Goal: Task Accomplishment & Management: Use online tool/utility

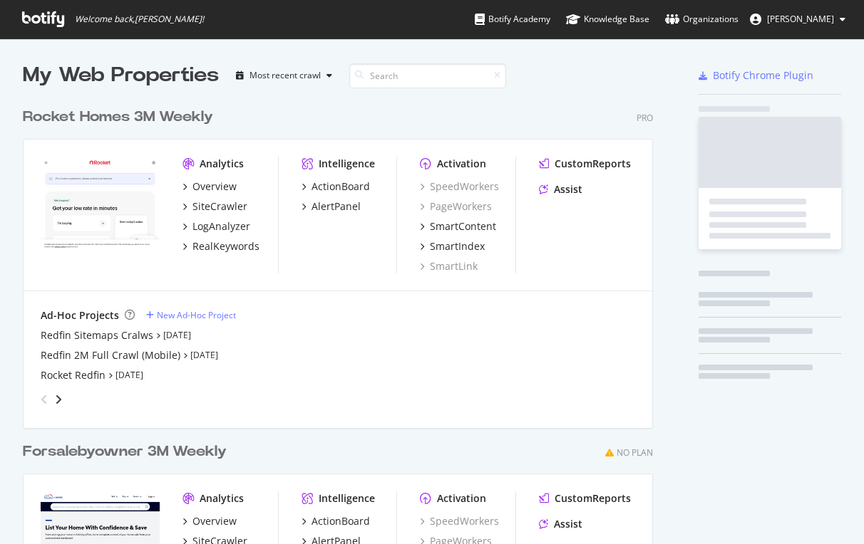
scroll to position [544, 864]
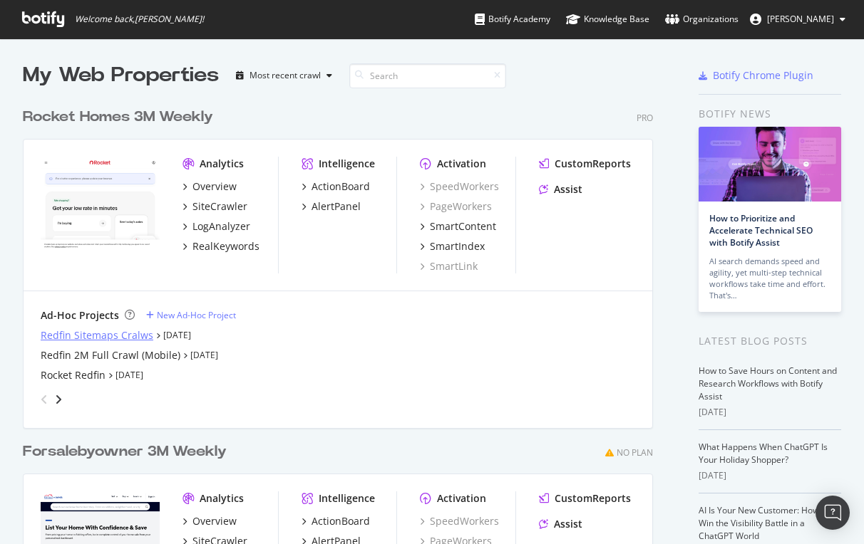
click at [83, 336] on div "Redfin Sitemaps Cralws" at bounding box center [97, 335] width 113 height 14
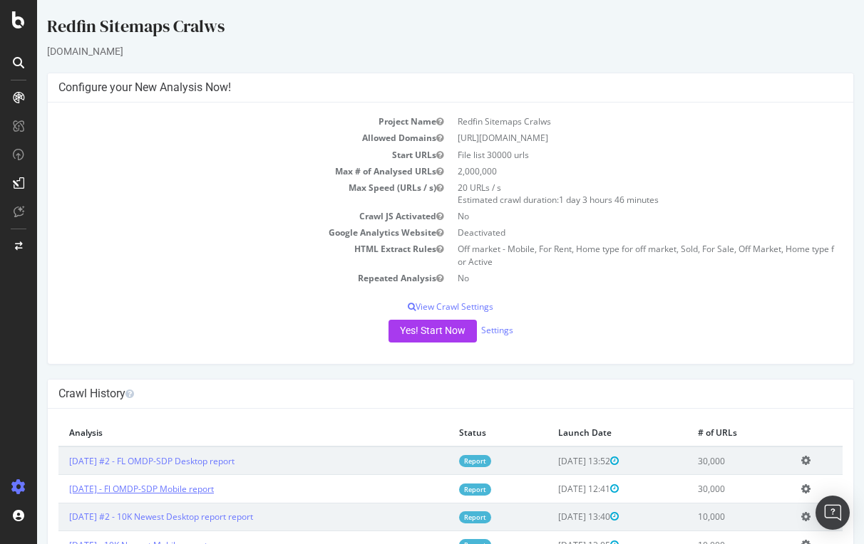
click at [208, 485] on link "[DATE] - Fl OMDP-SDP Mobile report" at bounding box center [141, 489] width 145 height 12
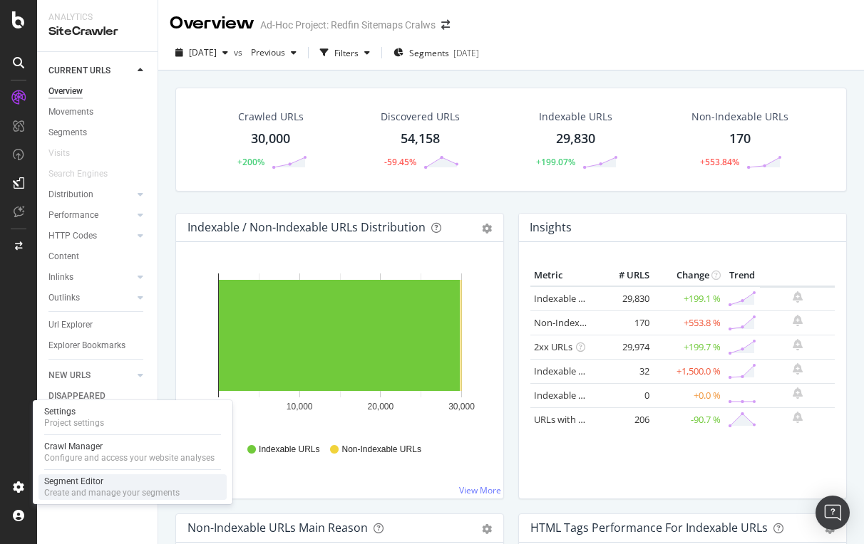
click at [71, 482] on div "Segment Editor" at bounding box center [111, 481] width 135 height 11
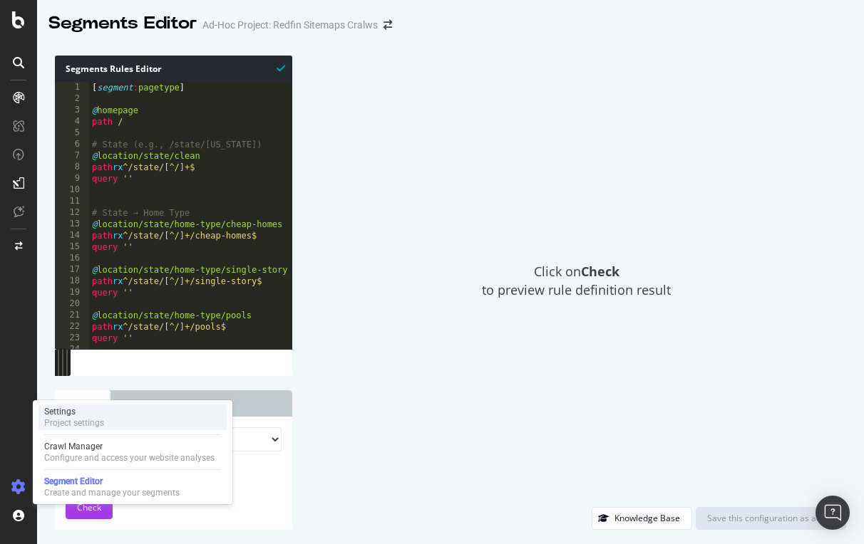
click at [95, 415] on div "Settings" at bounding box center [74, 411] width 60 height 11
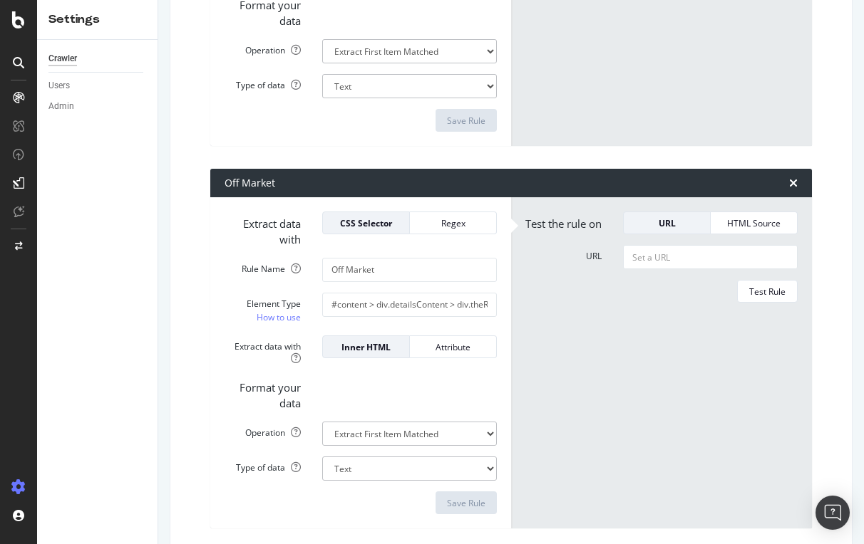
scroll to position [2012, 0]
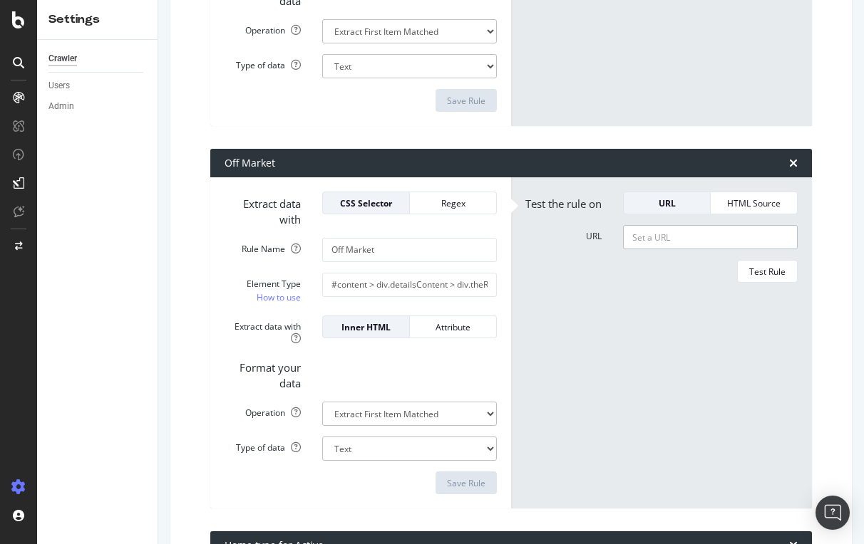
click at [667, 246] on input "URL" at bounding box center [710, 237] width 175 height 24
paste input "[URL][DOMAIN_NAME]"
type input "[URL][DOMAIN_NAME]"
click at [757, 269] on div "Test Rule" at bounding box center [767, 272] width 36 height 12
click at [428, 276] on input "#content > div.detailsContent > div.theRailSection > div.alongTheRail > div:nth…" at bounding box center [409, 285] width 175 height 24
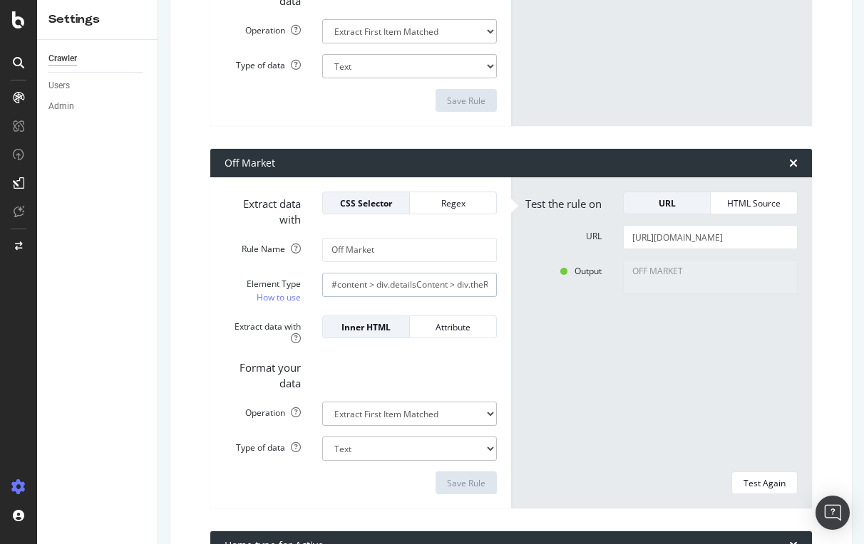
click at [449, 275] on input "#content > div.detailsContent > div.theRailSection > div.alongTheRail > div:nth…" at bounding box center [409, 285] width 175 height 24
paste input "#AddressBannerSectionMobile > div > div.flex > div.flex-1 > div.ListingStatusBa…"
click at [461, 478] on div "Save Rule" at bounding box center [466, 483] width 38 height 12
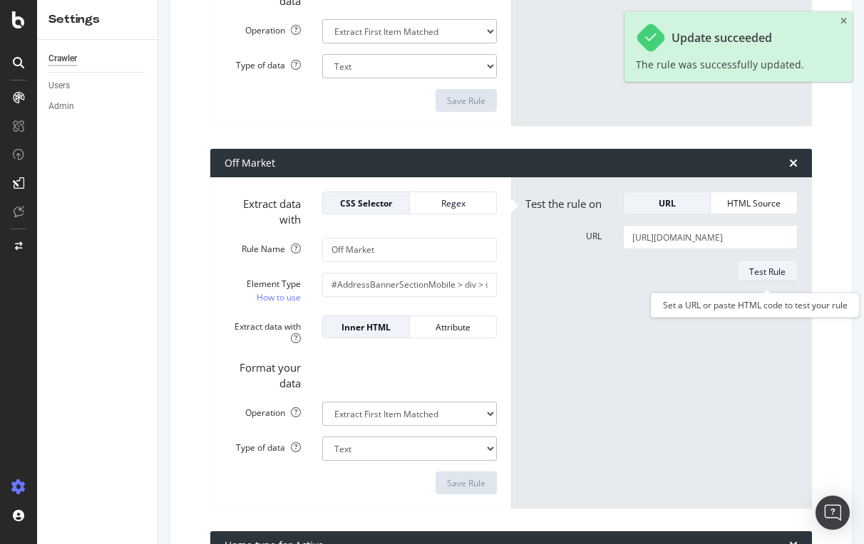
click at [764, 274] on div "Test Rule" at bounding box center [767, 272] width 36 height 12
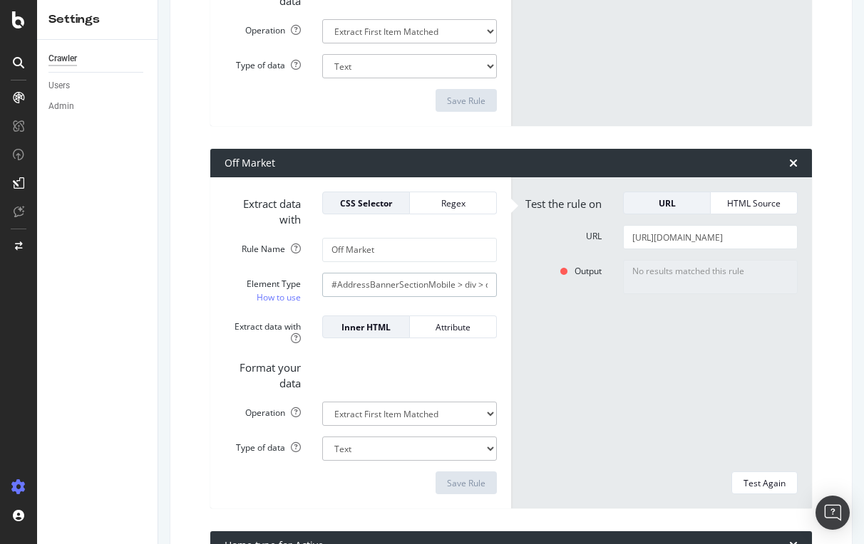
click at [389, 273] on input "#AddressBannerSectionMobile > div > div.flex > div.flex-1 > div.ListingStatusBa…" at bounding box center [409, 285] width 175 height 24
paste input "content > div.detailsContent > div.theRailSection > div.alongTheRail > div:nth-…"
drag, startPoint x: 447, startPoint y: 275, endPoint x: 202, endPoint y: 274, distance: 244.4
type input "#content > div.detailsContent > div.theRailSection > div.alongTheRail > div:nth…"
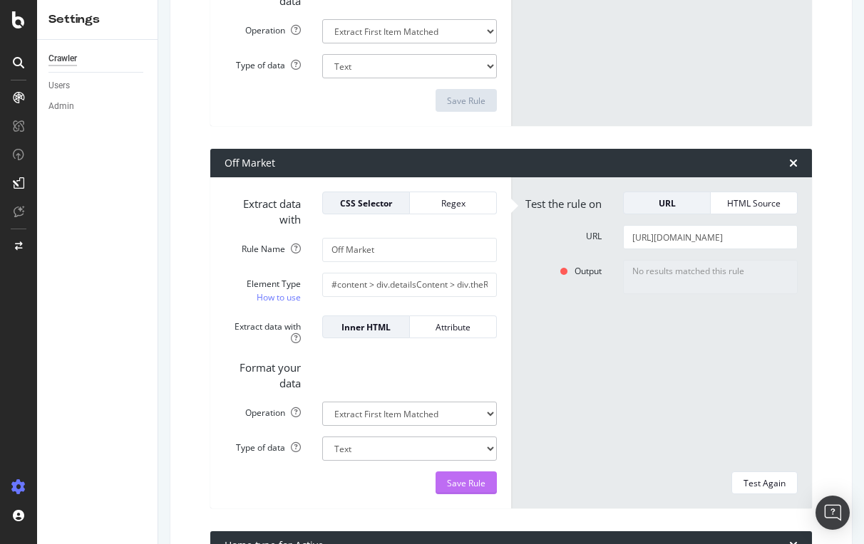
click at [468, 477] on div "Save Rule" at bounding box center [466, 483] width 38 height 12
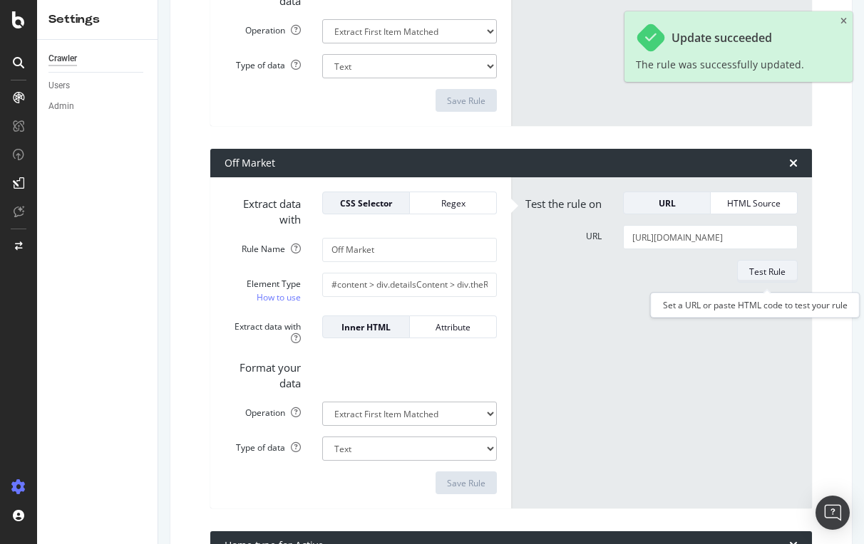
click at [773, 277] on div "Test Rule" at bounding box center [767, 272] width 36 height 12
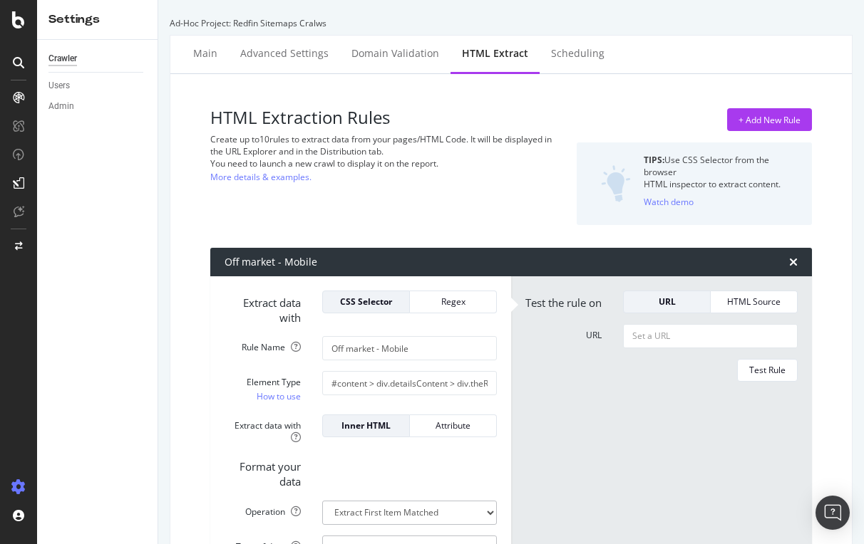
scroll to position [0, 0]
click at [274, 53] on div "Advanced Settings" at bounding box center [284, 53] width 88 height 14
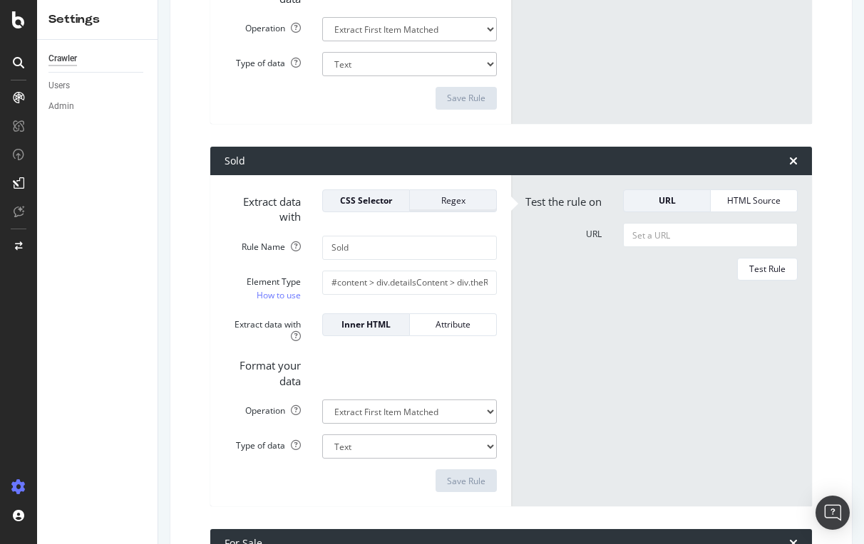
scroll to position [1635, 0]
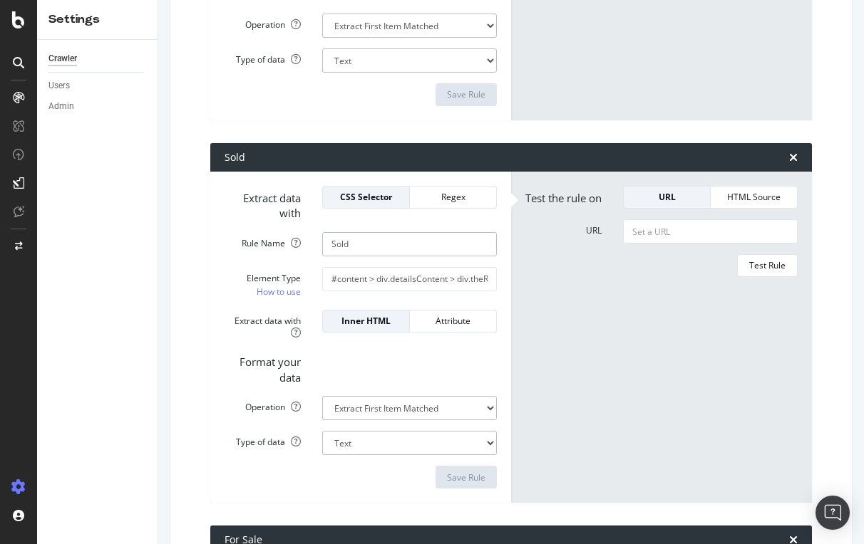
click at [393, 237] on input "Sold" at bounding box center [409, 244] width 175 height 24
click at [655, 240] on input "URL" at bounding box center [710, 231] width 175 height 24
paste input "[URL][DOMAIN_NAME]"
type input "[URL][DOMAIN_NAME]"
click at [777, 277] on button "Test Rule" at bounding box center [767, 265] width 61 height 23
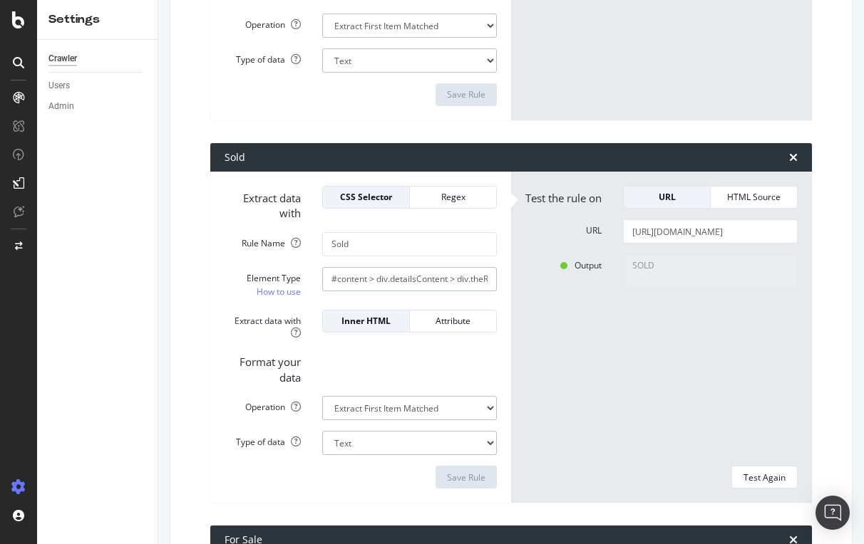
click at [457, 279] on input "#content > div.detailsContent > div.theRailSection > div.alongTheRail > div:nth…" at bounding box center [409, 279] width 175 height 24
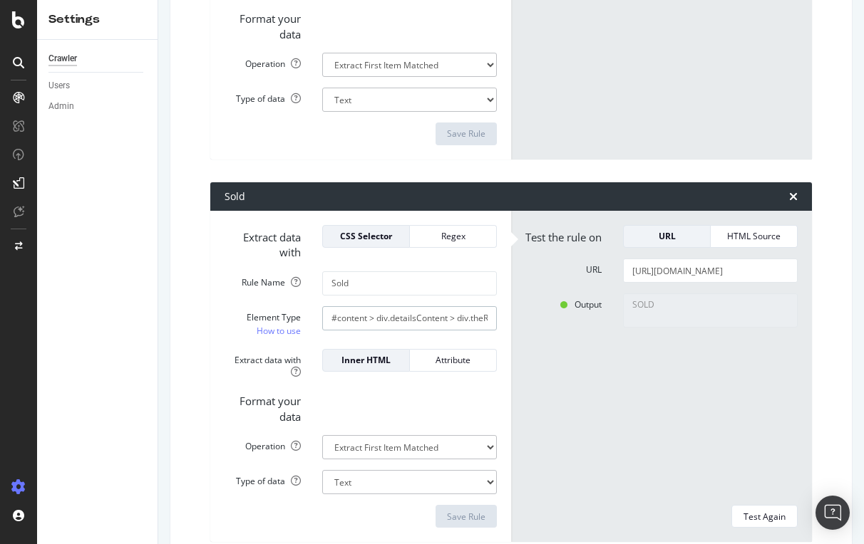
scroll to position [1602, 0]
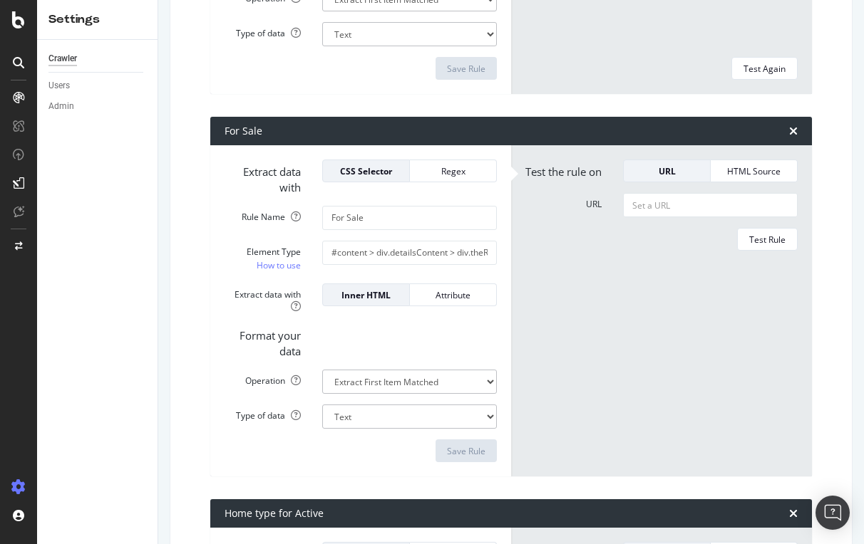
scroll to position [2044, 0]
click at [425, 241] on input "#content > div.detailsContent > div.theRailSection > div.alongTheRail > div:nth…" at bounding box center [409, 253] width 175 height 24
click at [625, 206] on input "URL" at bounding box center [710, 205] width 175 height 24
paste input "[URL][DOMAIN_NAME]"
type input "[URL][DOMAIN_NAME]"
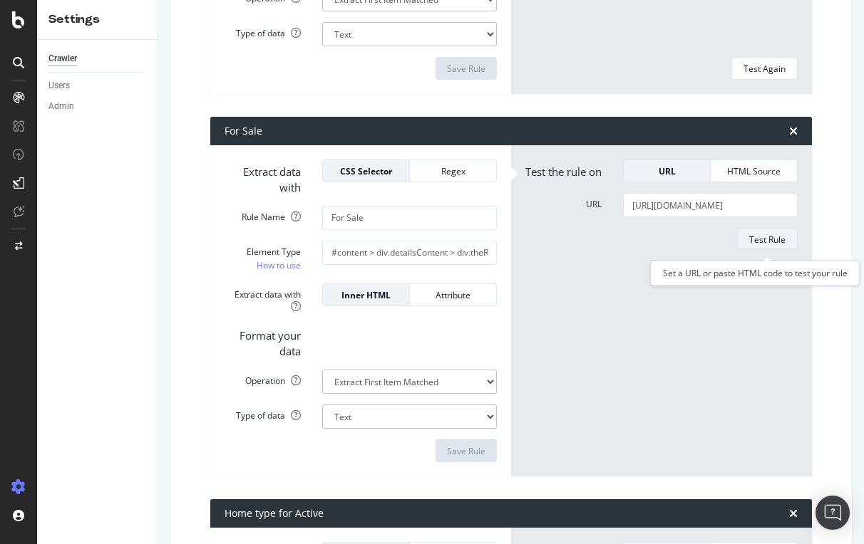
click at [767, 242] on div "Test Rule" at bounding box center [767, 240] width 36 height 12
click at [363, 243] on input "#content > div.detailsContent > div.theRailSection > div.alongTheRail > div:nth…" at bounding box center [409, 253] width 175 height 24
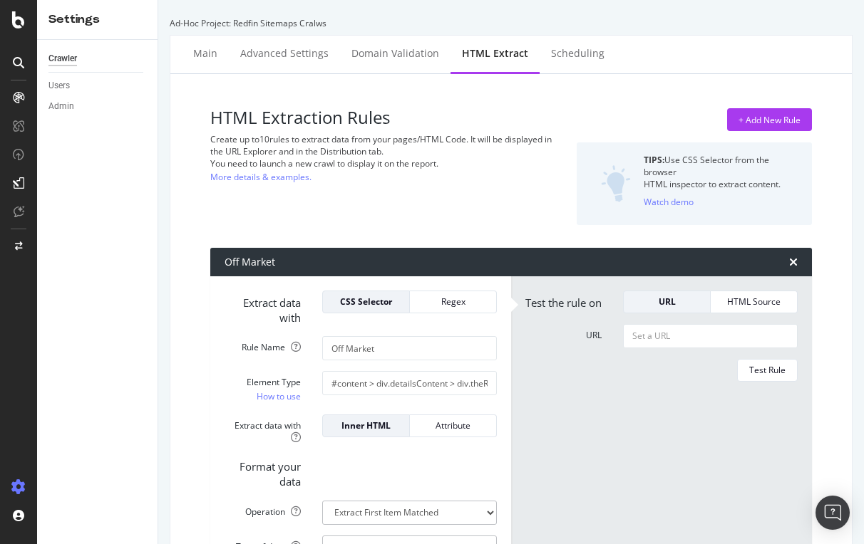
scroll to position [0, 0]
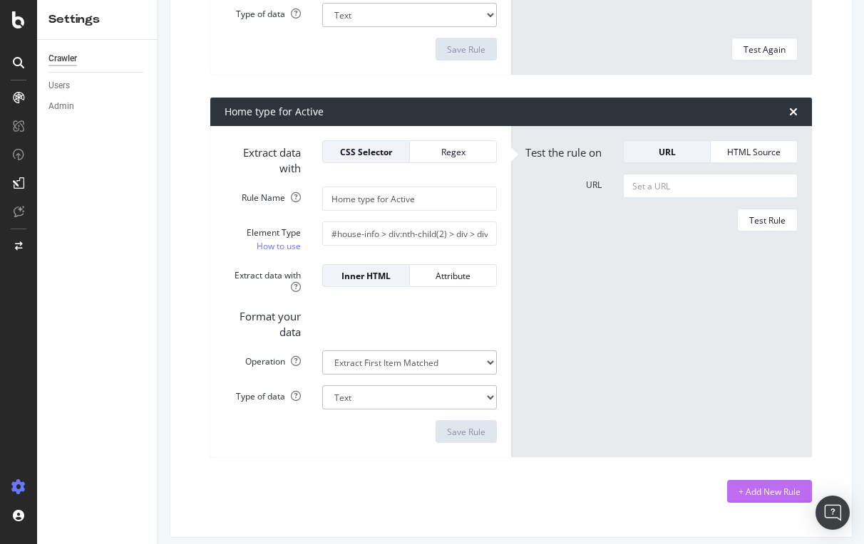
click at [762, 486] on div "+ Add New Rule" at bounding box center [769, 492] width 62 height 12
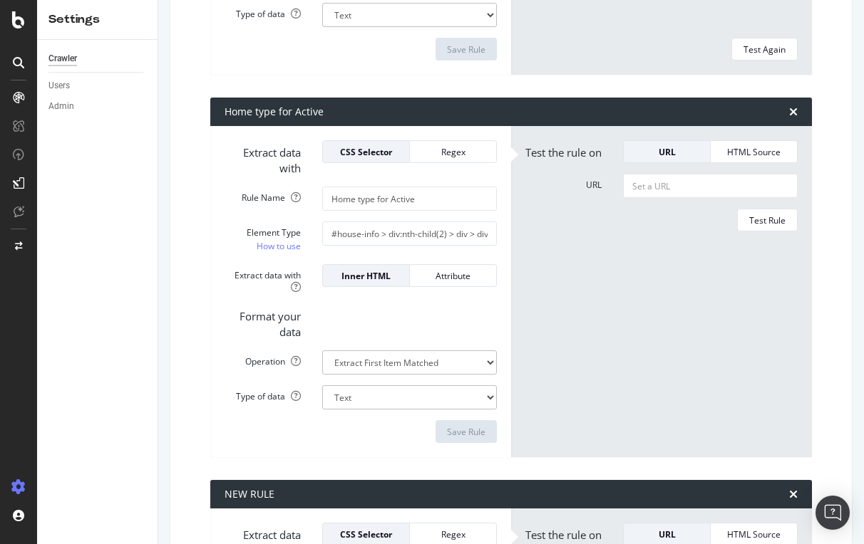
scroll to position [2798, 0]
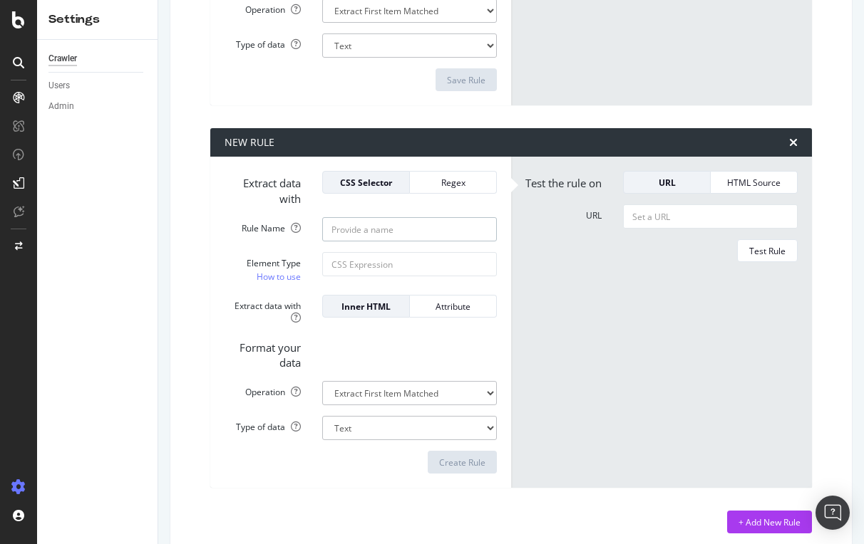
click at [363, 217] on input "Rule Name" at bounding box center [409, 229] width 175 height 24
type input "T"
type input "Pending"
click at [365, 257] on input "Element Type How to use" at bounding box center [409, 264] width 175 height 24
paste input "#content > div.detailsContent > div.theRailSection > div.alongTheRail > div:nth…"
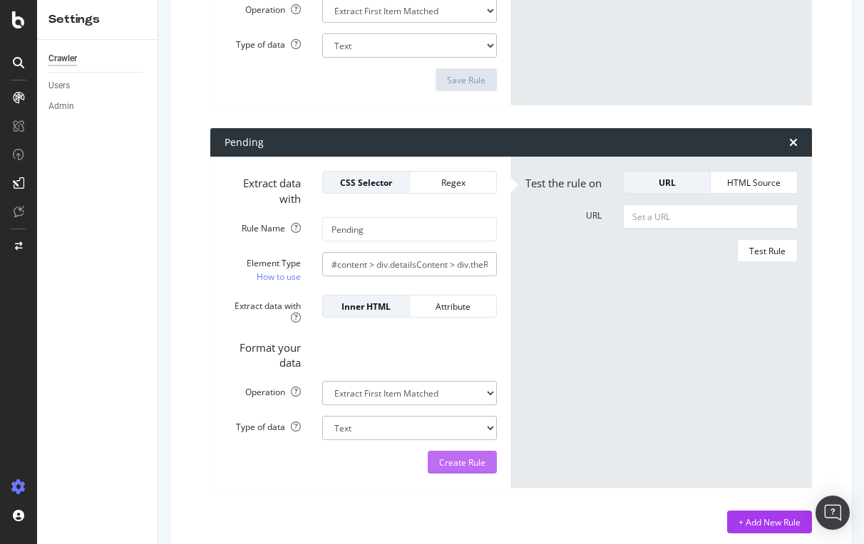
type input "#content > div.detailsContent > div.theRailSection > div.alongTheRail > div:nth…"
click at [466, 457] on div "Create Rule" at bounding box center [462, 463] width 46 height 12
click at [692, 220] on input "URL" at bounding box center [710, 217] width 175 height 24
paste input "[URL][DOMAIN_NAME]"
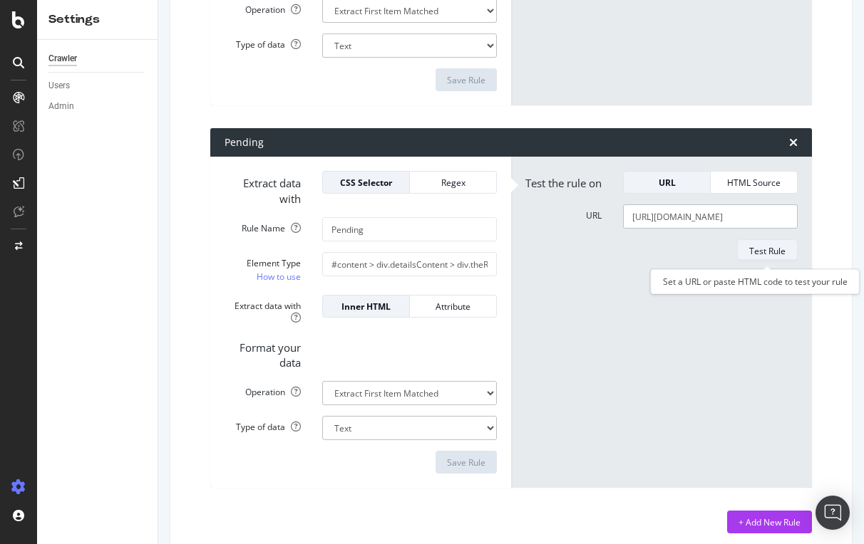
type input "[URL][DOMAIN_NAME]"
click at [767, 253] on div "Test Rule" at bounding box center [767, 251] width 36 height 12
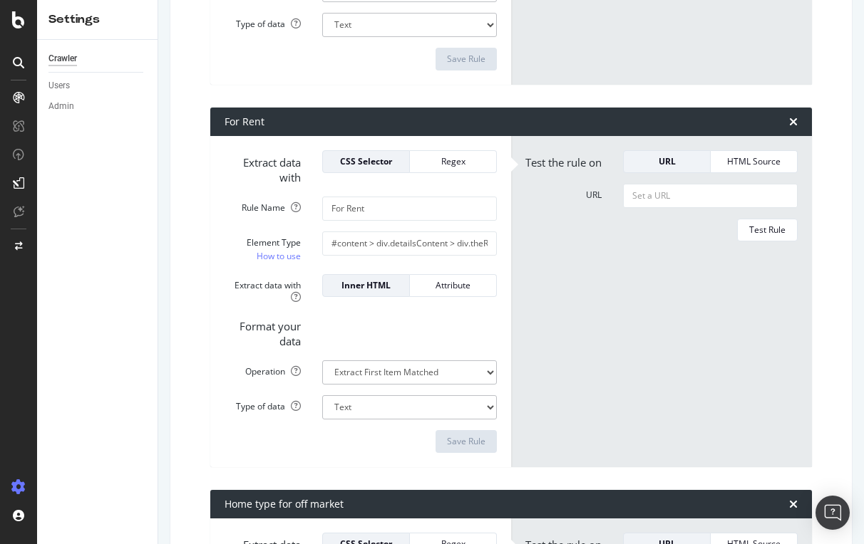
scroll to position [708, 0]
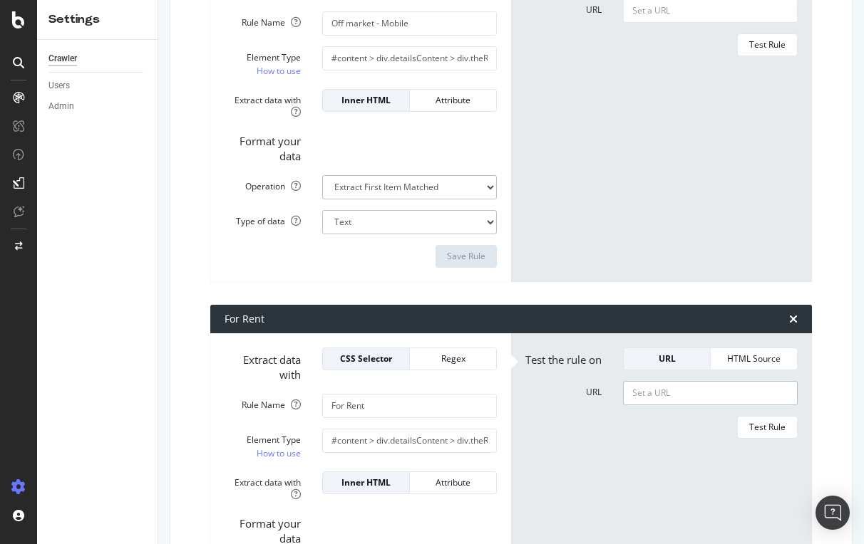
click at [661, 400] on input "URL" at bounding box center [710, 393] width 175 height 24
paste input "[URL][DOMAIN_NAME]"
type input "[URL][DOMAIN_NAME]"
click at [769, 433] on div "Test Rule" at bounding box center [767, 427] width 36 height 12
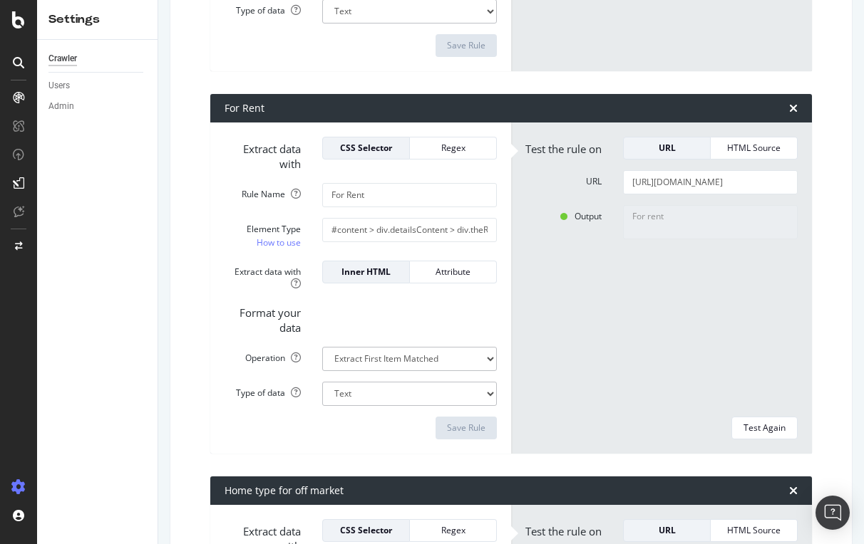
scroll to position [953, 0]
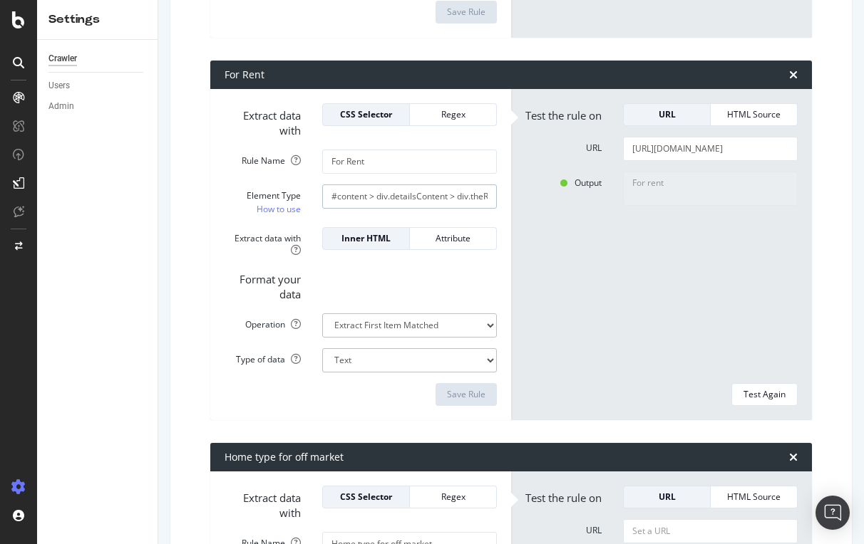
click at [388, 190] on input "#content > div.detailsContent > div.theRailSection > div.alongTheRail > div:nth…" at bounding box center [409, 197] width 175 height 24
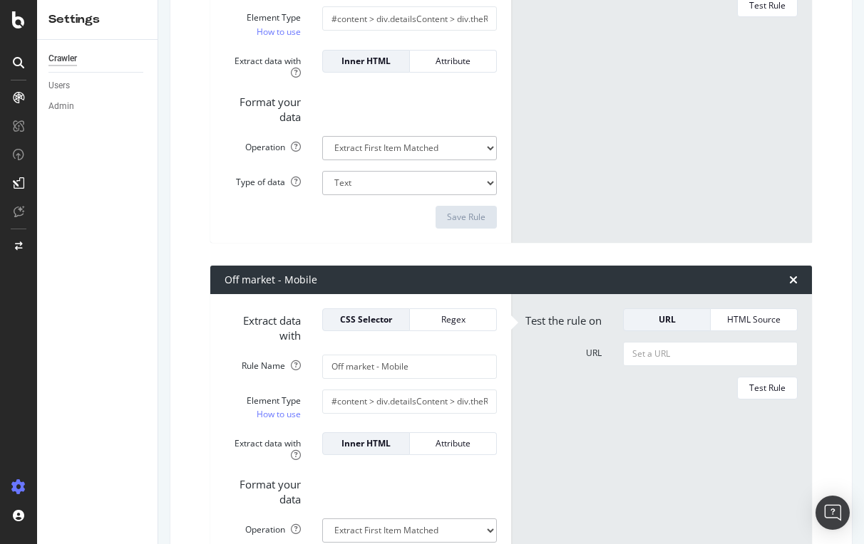
scroll to position [412, 0]
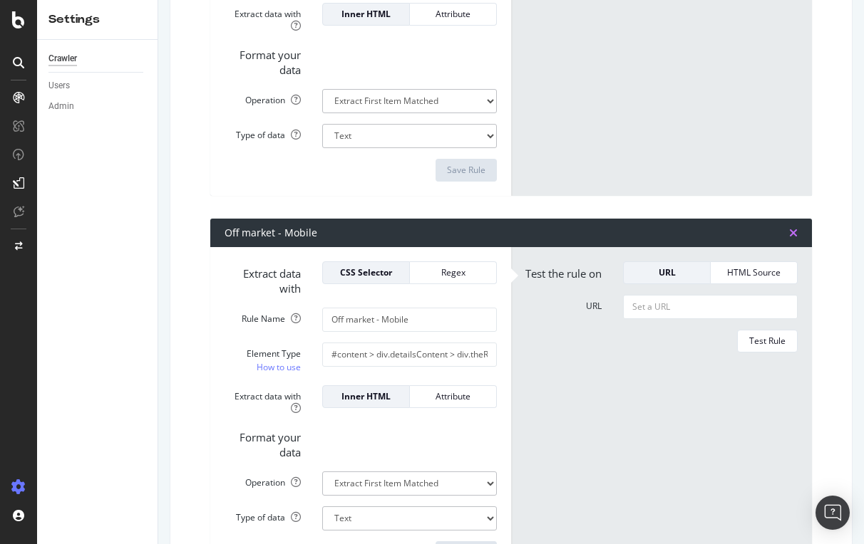
click at [792, 234] on icon "times" at bounding box center [793, 232] width 9 height 11
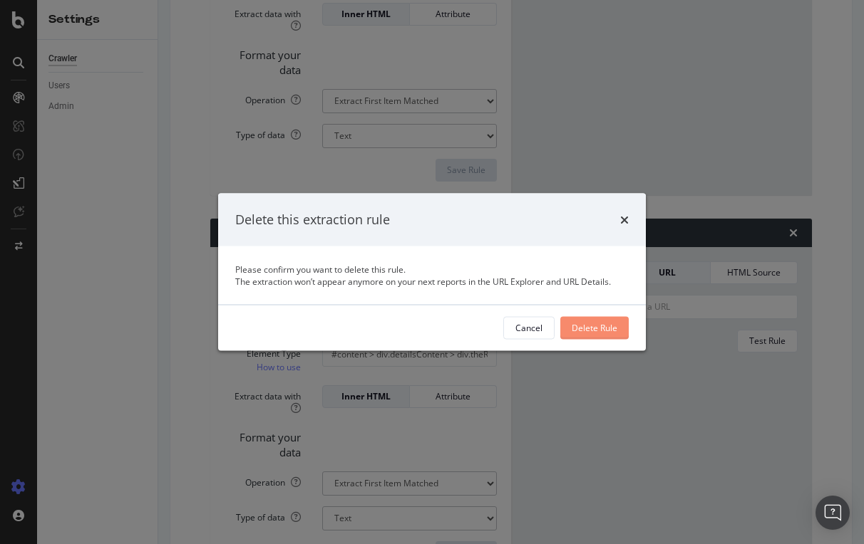
click at [589, 329] on div "Delete Rule" at bounding box center [594, 328] width 46 height 12
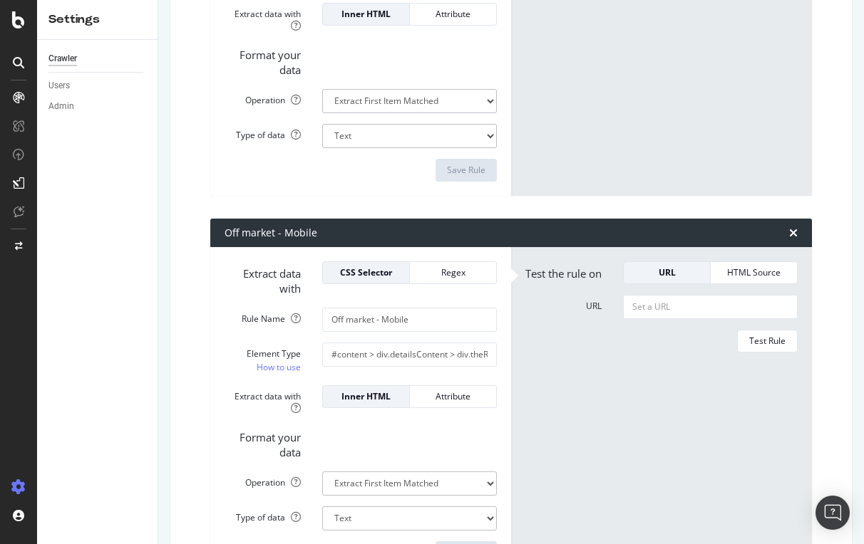
type input "For Rent"
type input "#content > div.detailsContent > div.theRailSection > div.alongTheRail > div:nth…"
type input "Home type for off market"
type input "#house-info > div:nth-child(3) > div > div > div > div > div:nth-child(1) > div…"
type input "Sold"
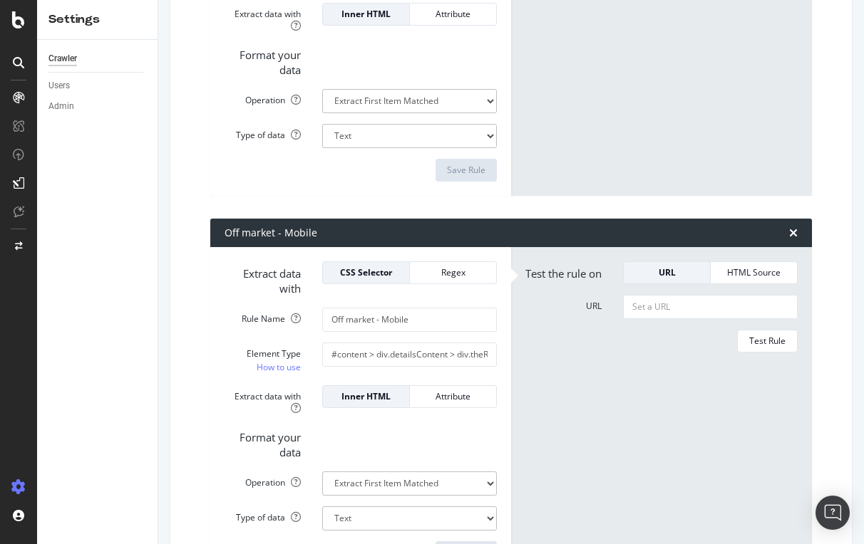
type input "#content > div.detailsContent > div.theRailSection > div.alongTheRail > div:nth…"
type input "For Sale"
type input "#content > div.detailsContent > div.theRailSection > div.alongTheRail > div:nth…"
type input "Home type for Active"
type input "#house-info > div:nth-child(2) > div > div > div > div > div:nth-child(2) > div…"
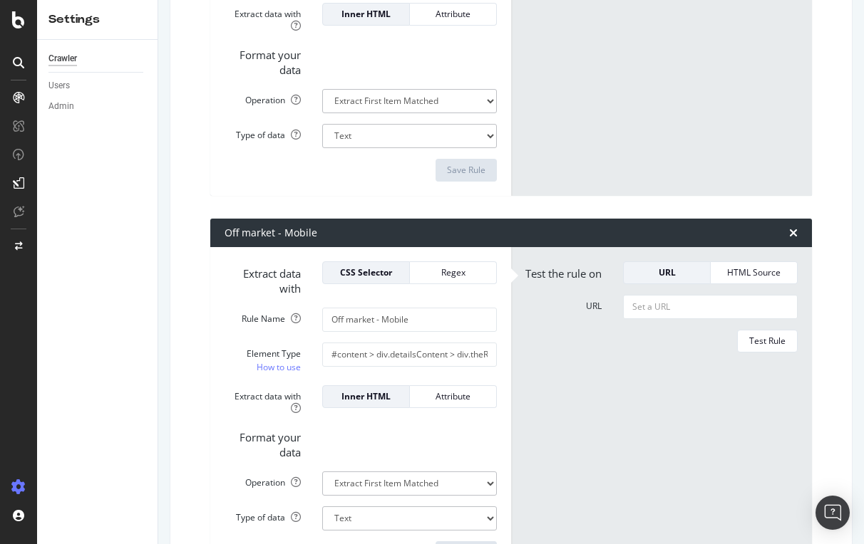
type input "Pending"
type input "#content > div.detailsContent > div.theRailSection > div.alongTheRail > div:nth…"
type textarea "For sale"
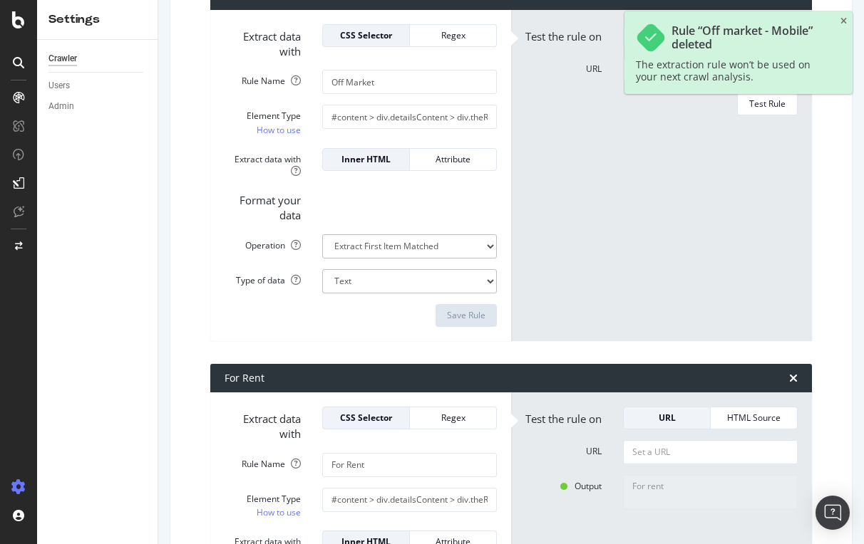
scroll to position [200, 0]
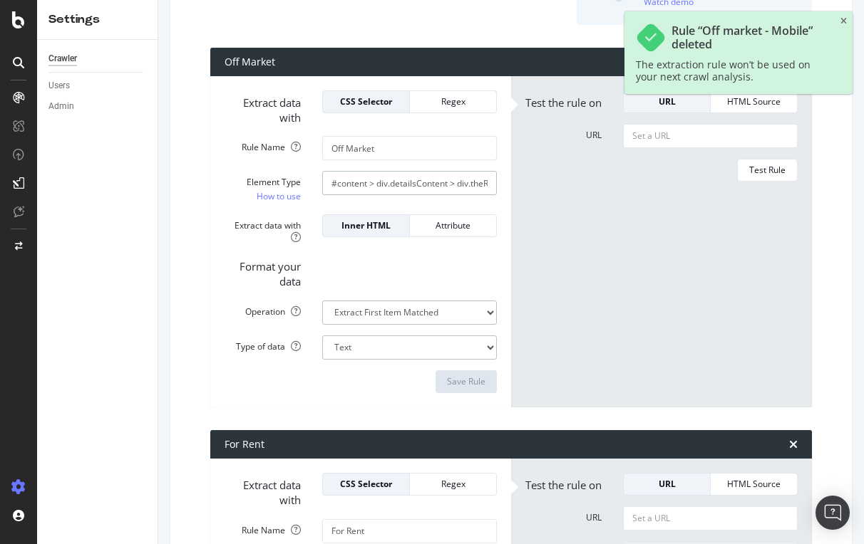
click at [400, 177] on input "#content > div.detailsContent > div.theRailSection > div.alongTheRail > div:nth…" at bounding box center [409, 183] width 175 height 24
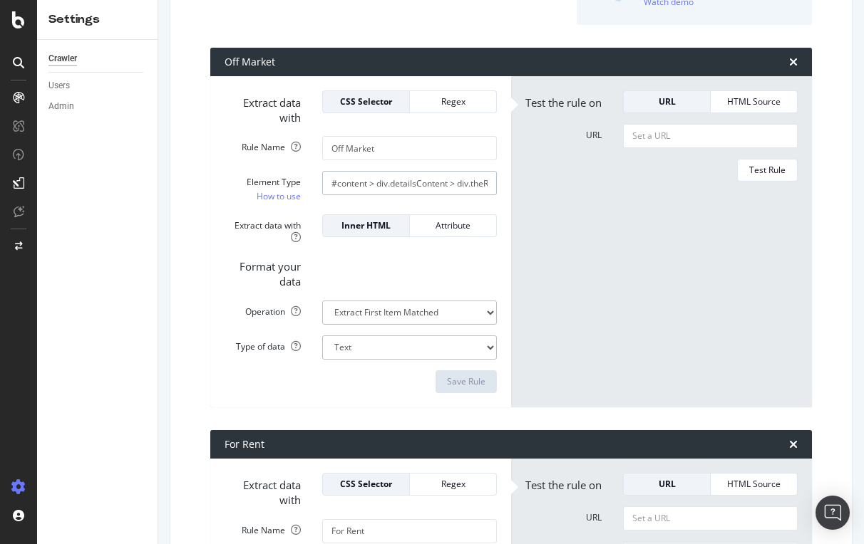
click at [365, 185] on input "#content > div.detailsContent > div.theRailSection > div.alongTheRail > div:nth…" at bounding box center [409, 183] width 175 height 24
paste input "AddressBannerSectionMobile > div > div.flex > div.flex-1 > div.ListingStatusBan…"
type input "#AddressBannerSectionMobile > div > div.flex > div.flex-1 > div.ListingStatusBa…"
click at [473, 379] on div "Save Rule" at bounding box center [466, 382] width 38 height 12
click at [703, 138] on input "URL" at bounding box center [710, 136] width 175 height 24
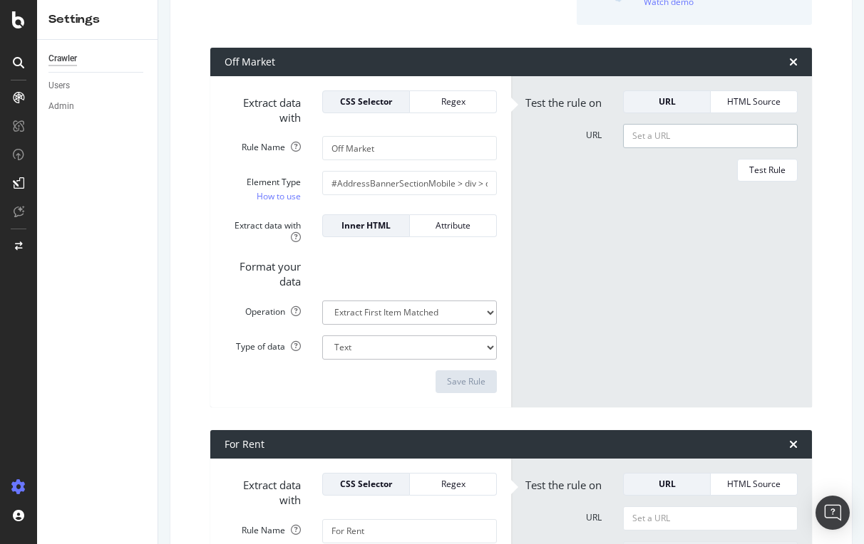
paste input "[URL][DOMAIN_NAME]"
type input "[URL][DOMAIN_NAME]"
click at [762, 176] on div "Test Rule" at bounding box center [767, 170] width 36 height 12
click at [671, 103] on div "URL" at bounding box center [666, 101] width 63 height 12
click at [725, 98] on div "HTML Source" at bounding box center [753, 101] width 63 height 12
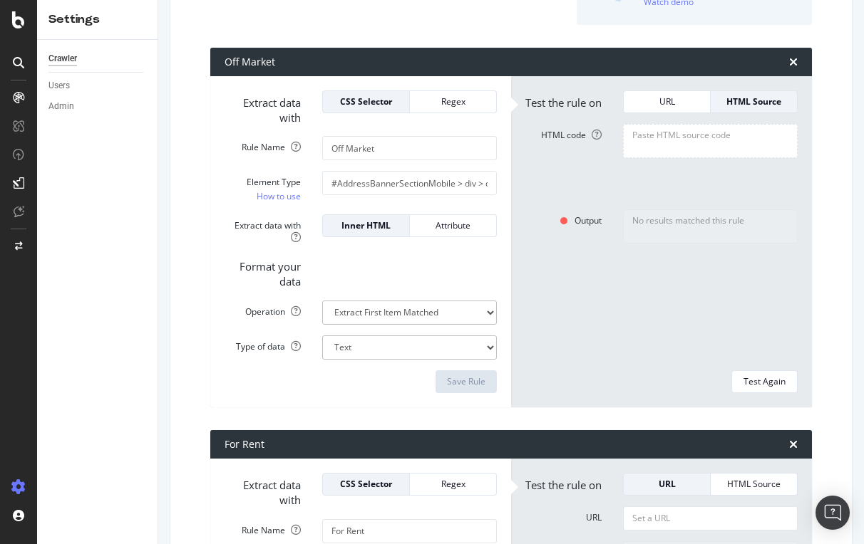
click at [694, 144] on textarea "HTML code" at bounding box center [710, 141] width 175 height 34
paste textarea "<div class="ListingStatusBannerSection remodel useNewMwebLandingExperience"><di…"
click at [764, 378] on div "Test Again" at bounding box center [764, 382] width 42 height 12
click at [719, 346] on div "No results matched this rule" at bounding box center [710, 284] width 196 height 150
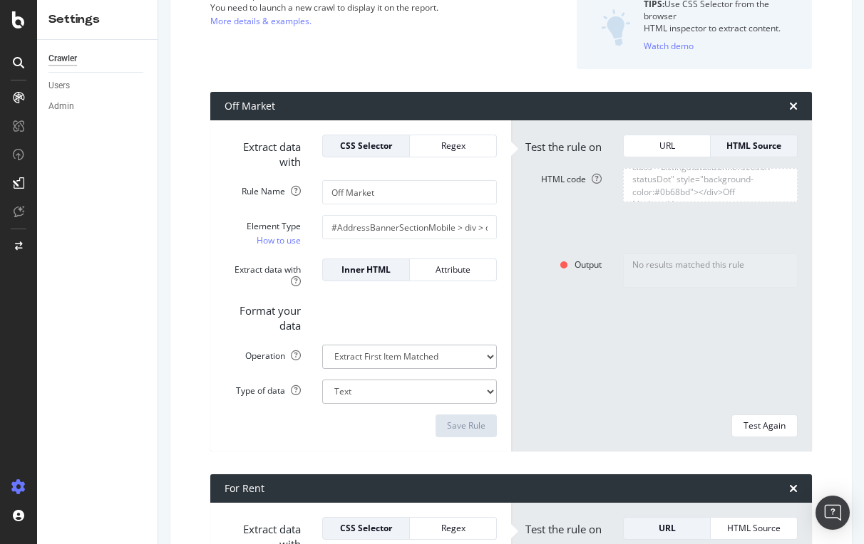
scroll to position [145, 0]
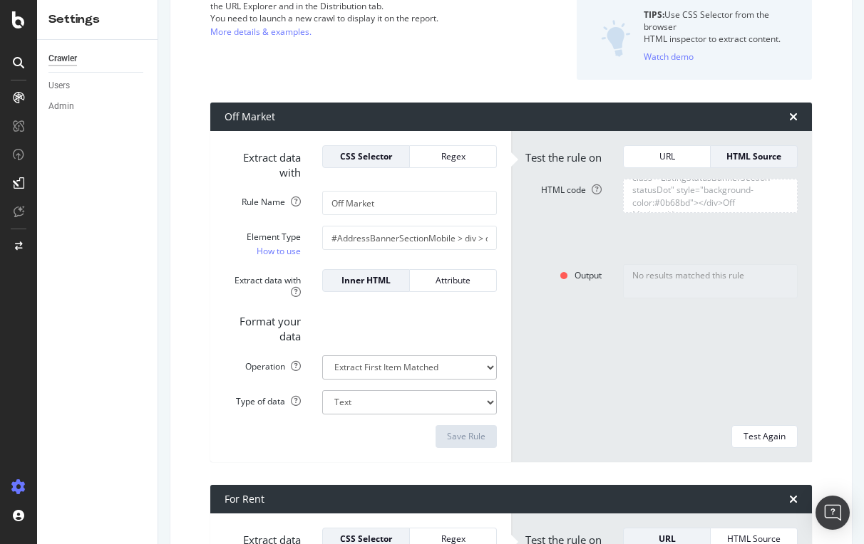
click at [674, 209] on textarea "<div class="ListingStatusBannerSection remodel useNewMwebLandingExperience"><di…" at bounding box center [710, 196] width 175 height 34
click at [765, 435] on div "Test Again" at bounding box center [764, 436] width 42 height 12
click at [597, 195] on icon at bounding box center [596, 190] width 10 height 10
click at [623, 200] on textarea "<div class="ListingStatusBannerSection remodel useNewMwebLandingExperience"><di…" at bounding box center [710, 196] width 175 height 34
drag, startPoint x: 683, startPoint y: 211, endPoint x: 596, endPoint y: 201, distance: 86.8
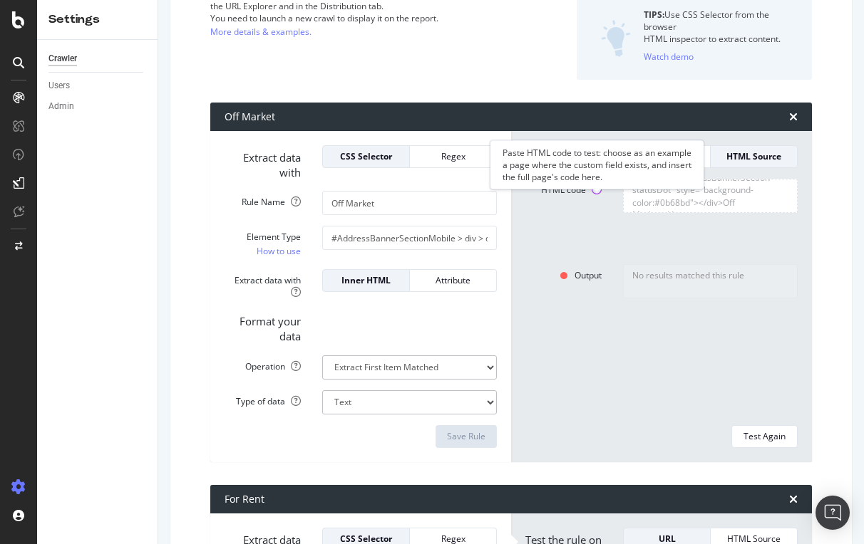
click at [596, 201] on div "HTML code <div class="ListingStatusBannerSection remodel useNewMwebLandingExper…" at bounding box center [661, 216] width 294 height 75
type textarea "<div class="ListingStatusBannerSection remodel useNewMwebLandingExperience"><di…"
click at [638, 366] on div "No results matched this rule" at bounding box center [710, 339] width 196 height 150
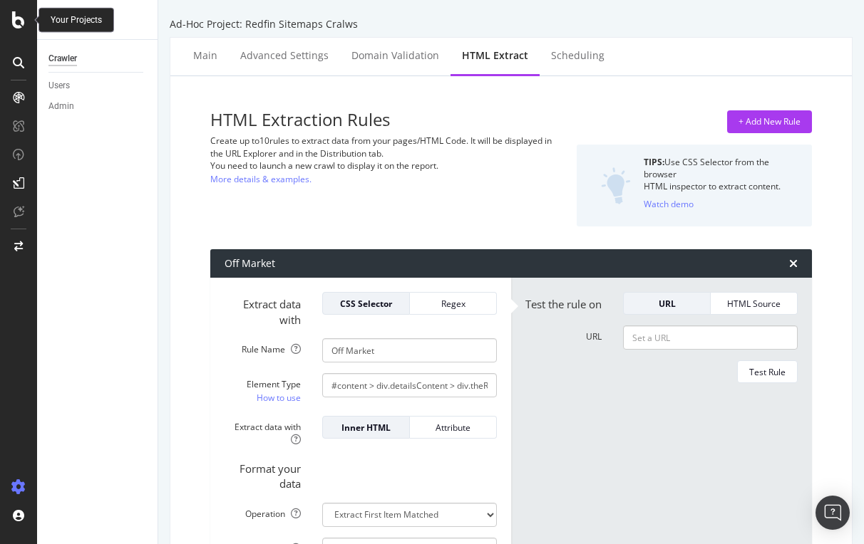
click at [17, 17] on icon at bounding box center [18, 19] width 13 height 17
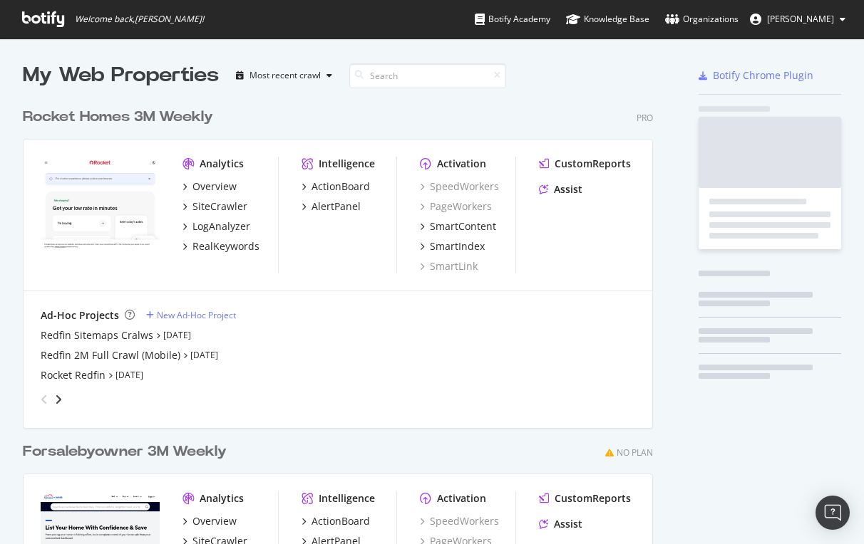
scroll to position [544, 864]
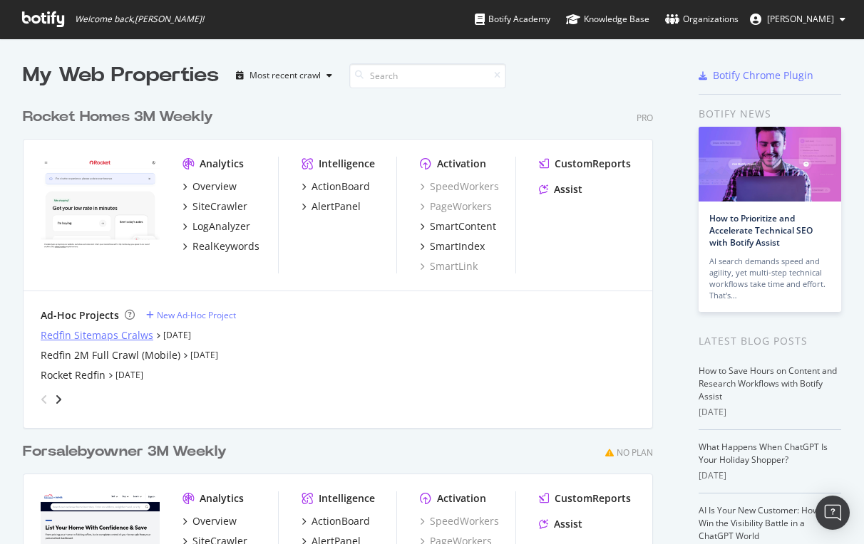
click at [70, 334] on div "Redfin Sitemaps Cralws" at bounding box center [97, 335] width 113 height 14
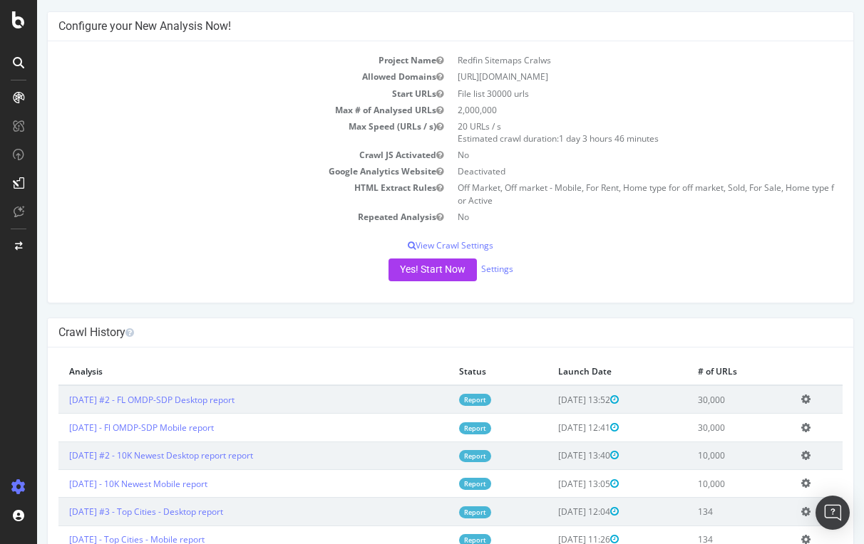
scroll to position [63, 0]
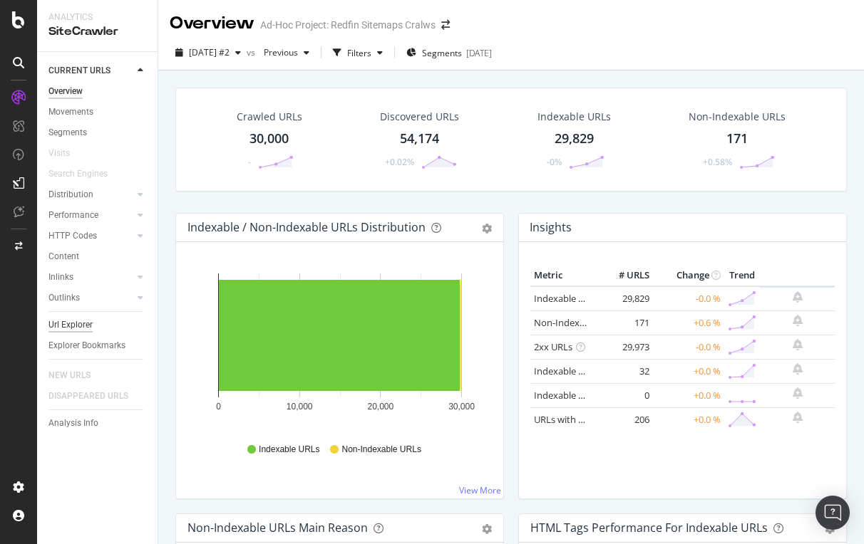
click at [68, 323] on div "Url Explorer" at bounding box center [70, 325] width 44 height 15
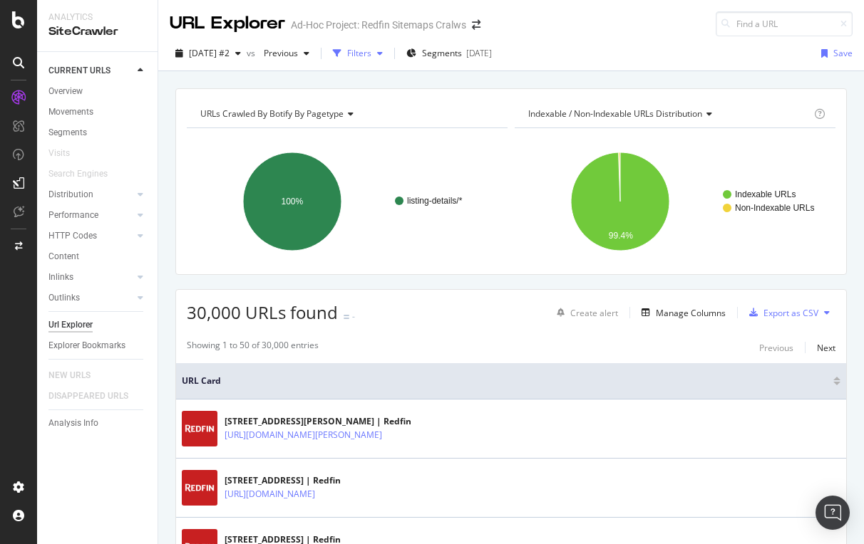
click at [371, 54] on div "Filters" at bounding box center [359, 53] width 24 height 12
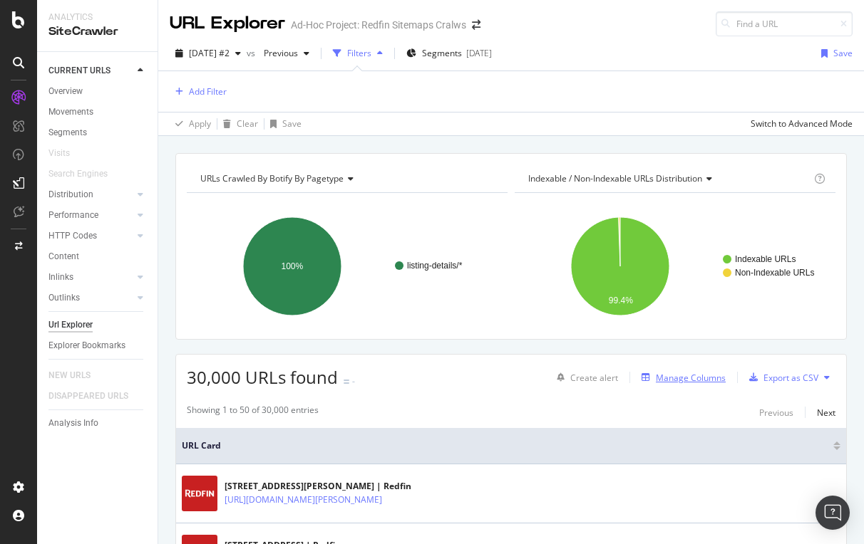
click at [681, 381] on div "Manage Columns" at bounding box center [691, 378] width 70 height 12
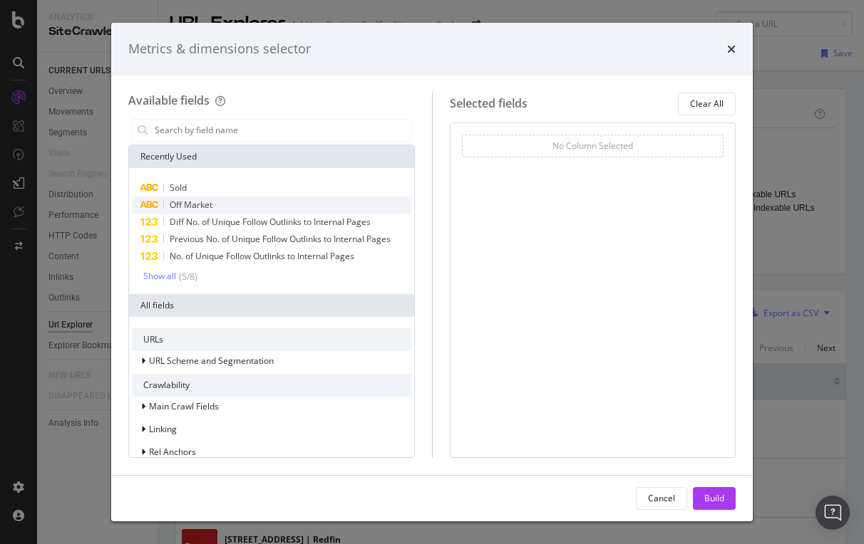
click at [192, 205] on span "Off Market" at bounding box center [191, 205] width 43 height 12
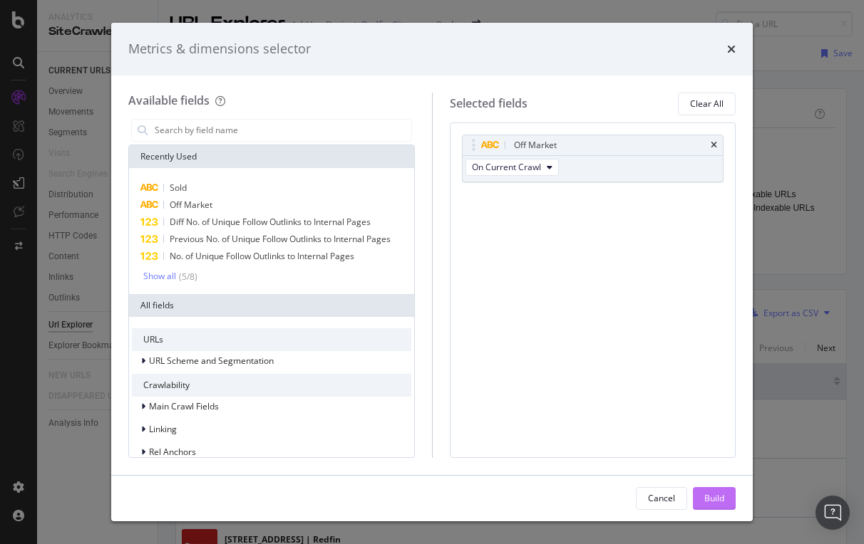
click at [715, 497] on div "Build" at bounding box center [714, 498] width 20 height 12
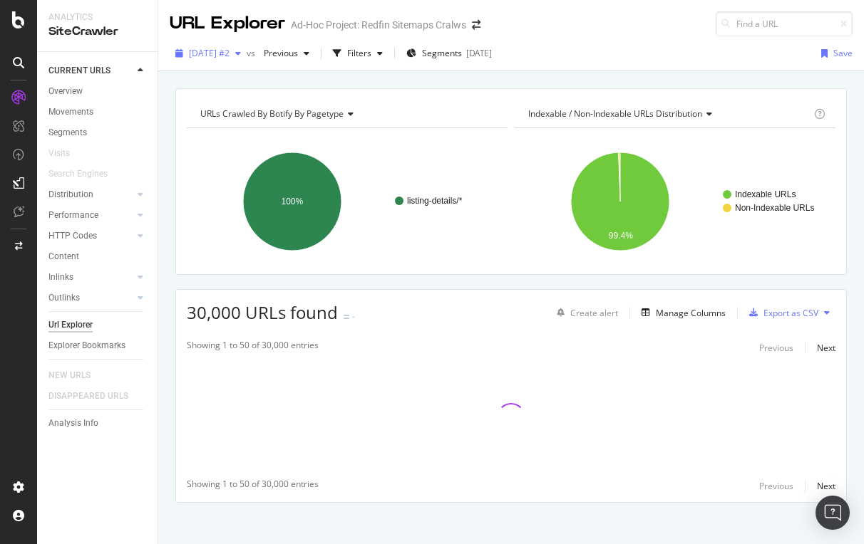
click at [216, 50] on span "[DATE] #2" at bounding box center [209, 53] width 41 height 12
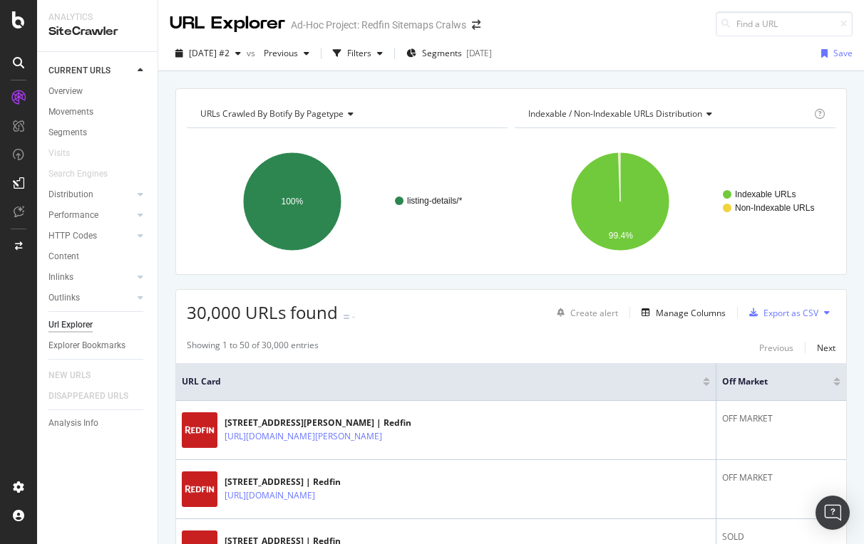
click at [660, 63] on div "2025 Sep. 17th #2 vs Previous Filters Segments 2025-09-15 Save" at bounding box center [510, 56] width 705 height 29
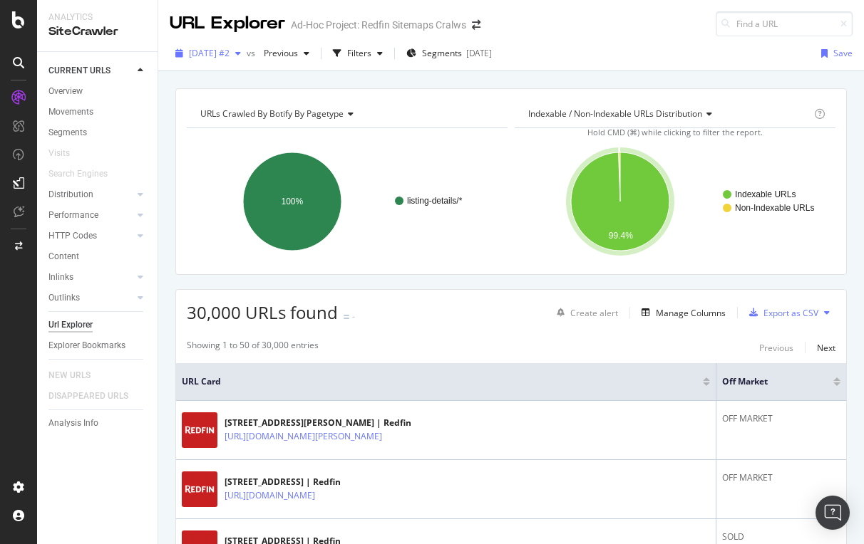
click at [247, 53] on div "button" at bounding box center [237, 53] width 17 height 9
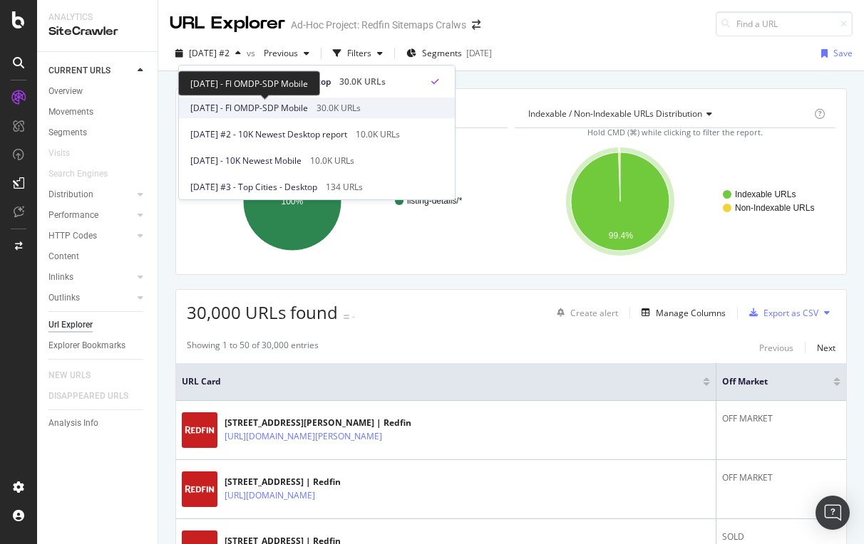
click at [282, 108] on span "2025 Sep. 17th - Fl OMDP-SDP Mobile" at bounding box center [249, 108] width 118 height 13
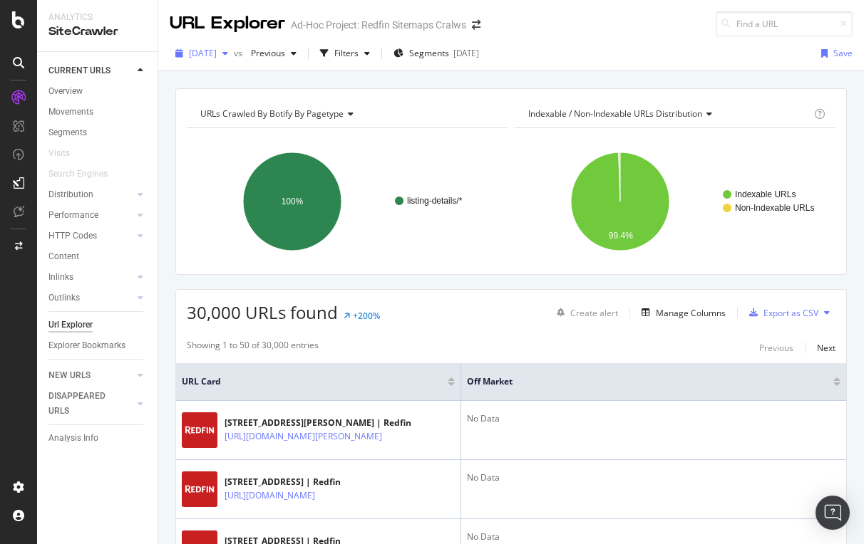
click at [217, 53] on span "[DATE]" at bounding box center [203, 53] width 28 height 12
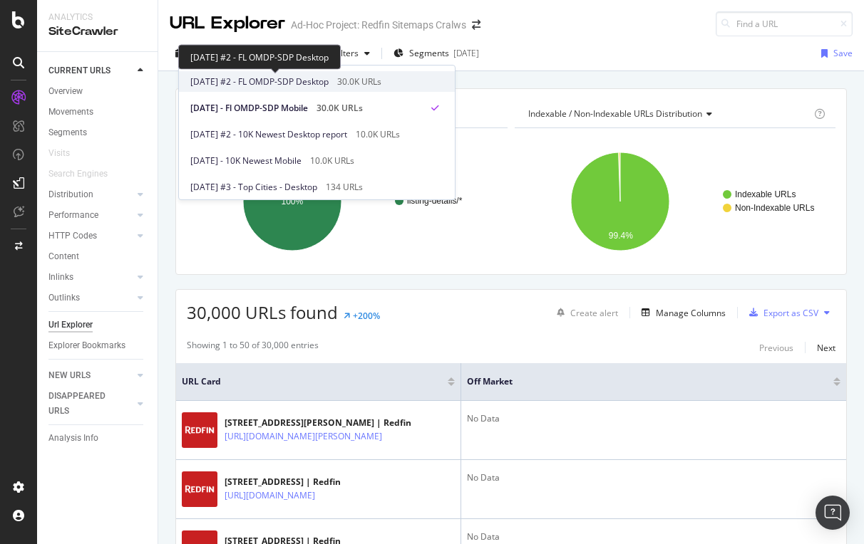
click at [249, 78] on span "2025 Sep. 17th #2 - FL OMDP-SDP Desktop" at bounding box center [259, 82] width 138 height 13
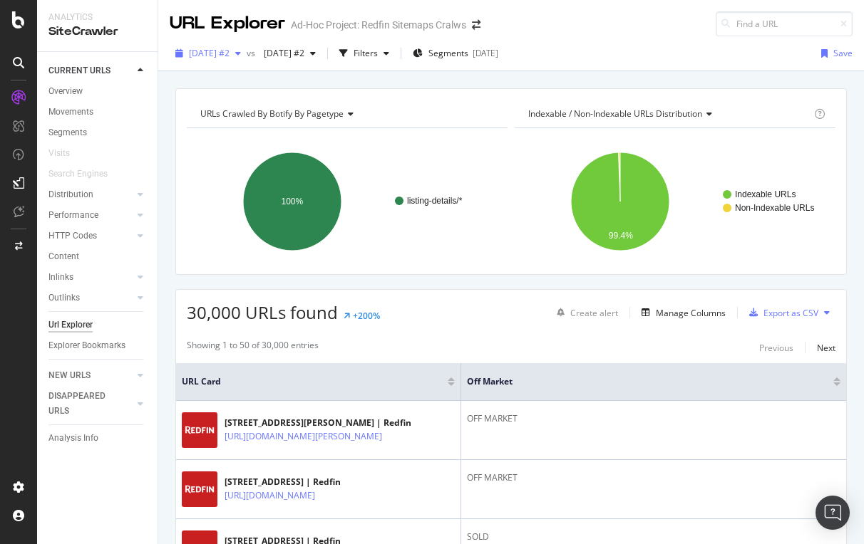
click at [241, 55] on icon "button" at bounding box center [238, 53] width 6 height 9
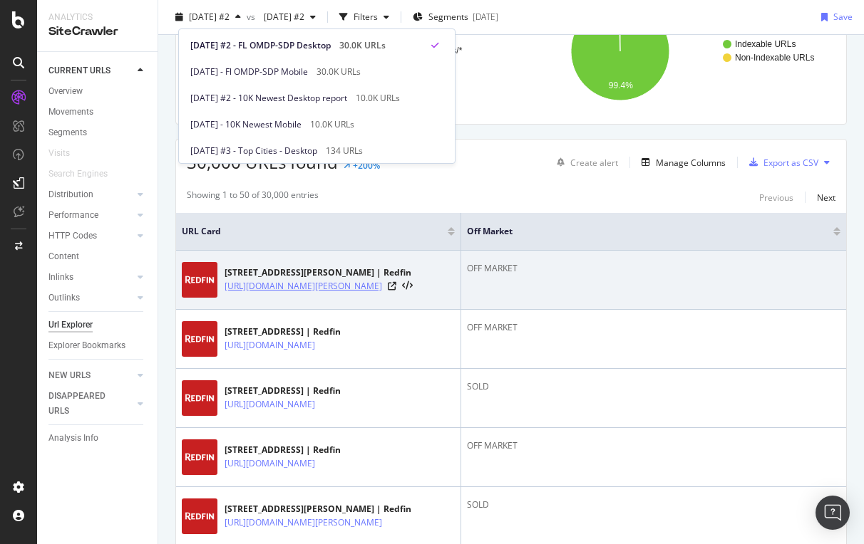
scroll to position [175, 0]
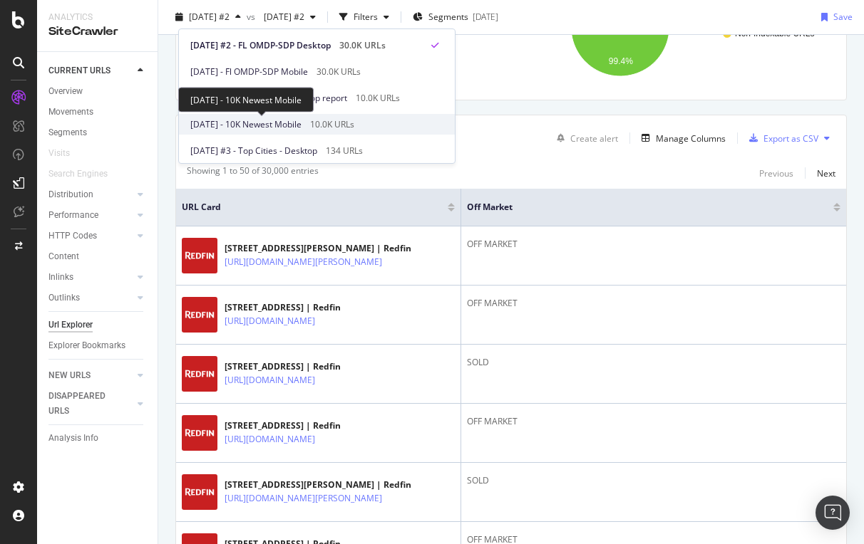
click at [270, 123] on span "2025 Sep. 15th - 10K Newest Mobile" at bounding box center [245, 124] width 111 height 13
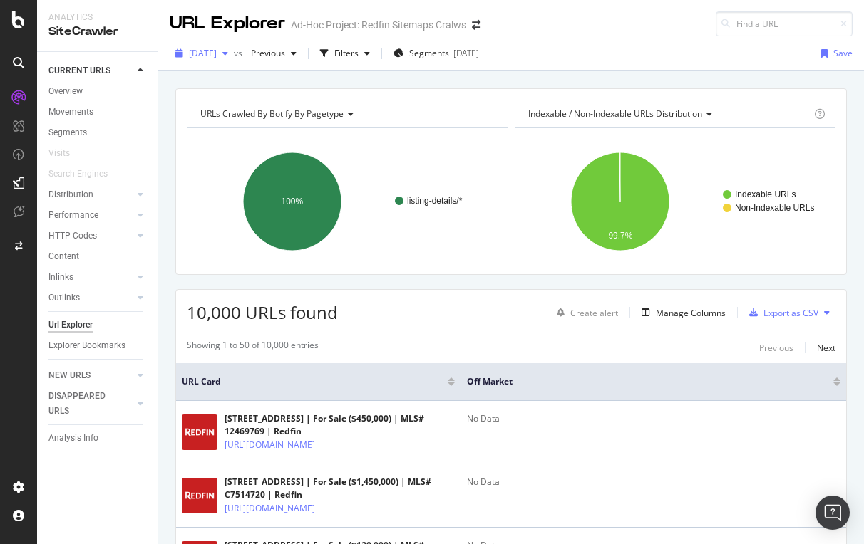
click at [217, 50] on span "[DATE]" at bounding box center [203, 53] width 28 height 12
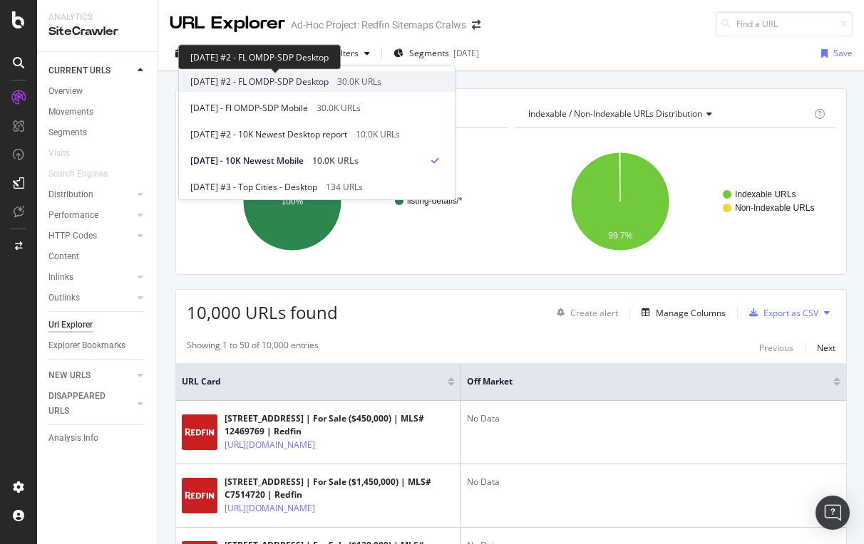
click at [271, 76] on span "2025 Sep. 17th #2 - FL OMDP-SDP Desktop" at bounding box center [259, 82] width 138 height 13
